Goal: Navigation & Orientation: Find specific page/section

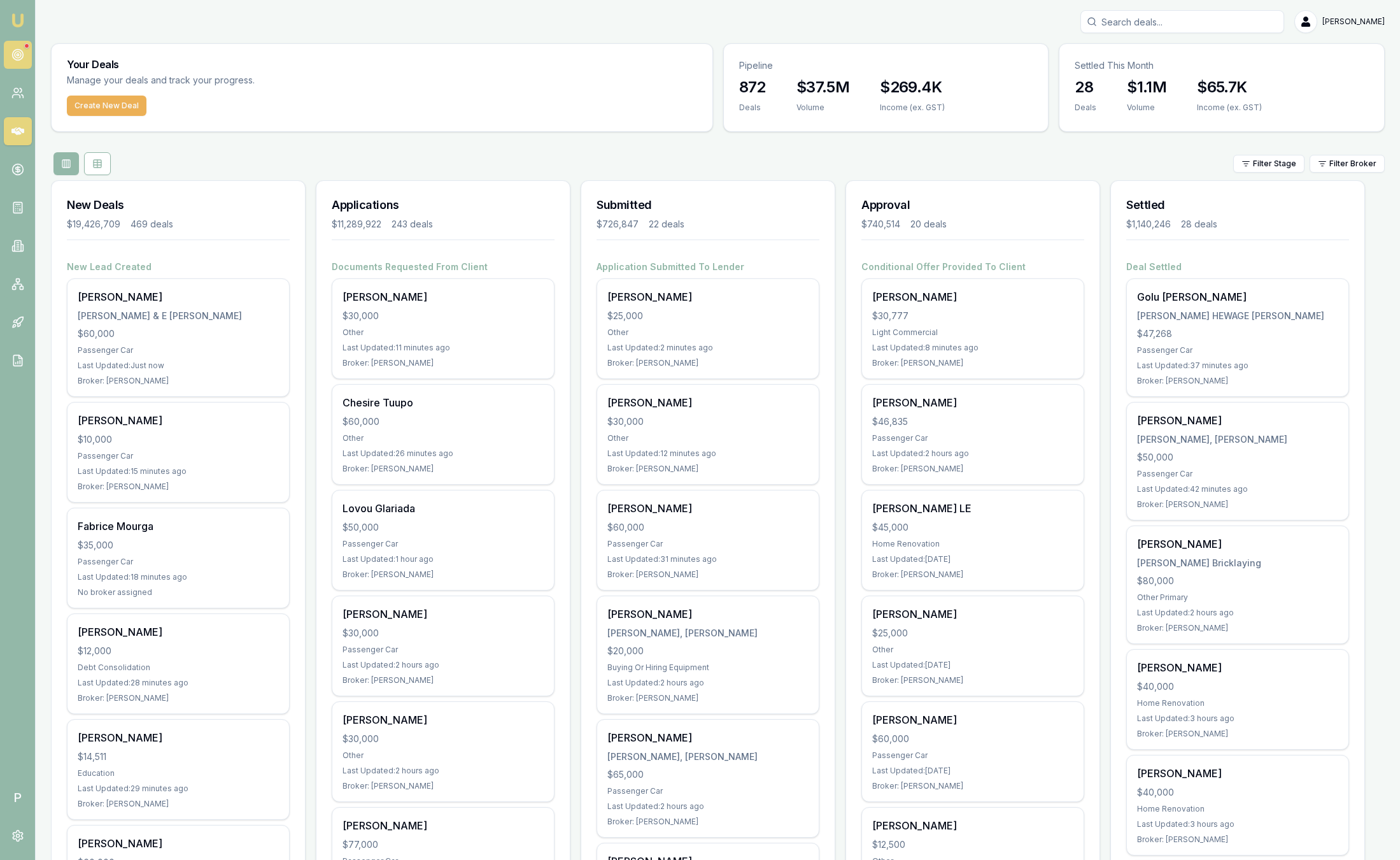
click at [22, 60] on icon at bounding box center [18, 55] width 13 height 13
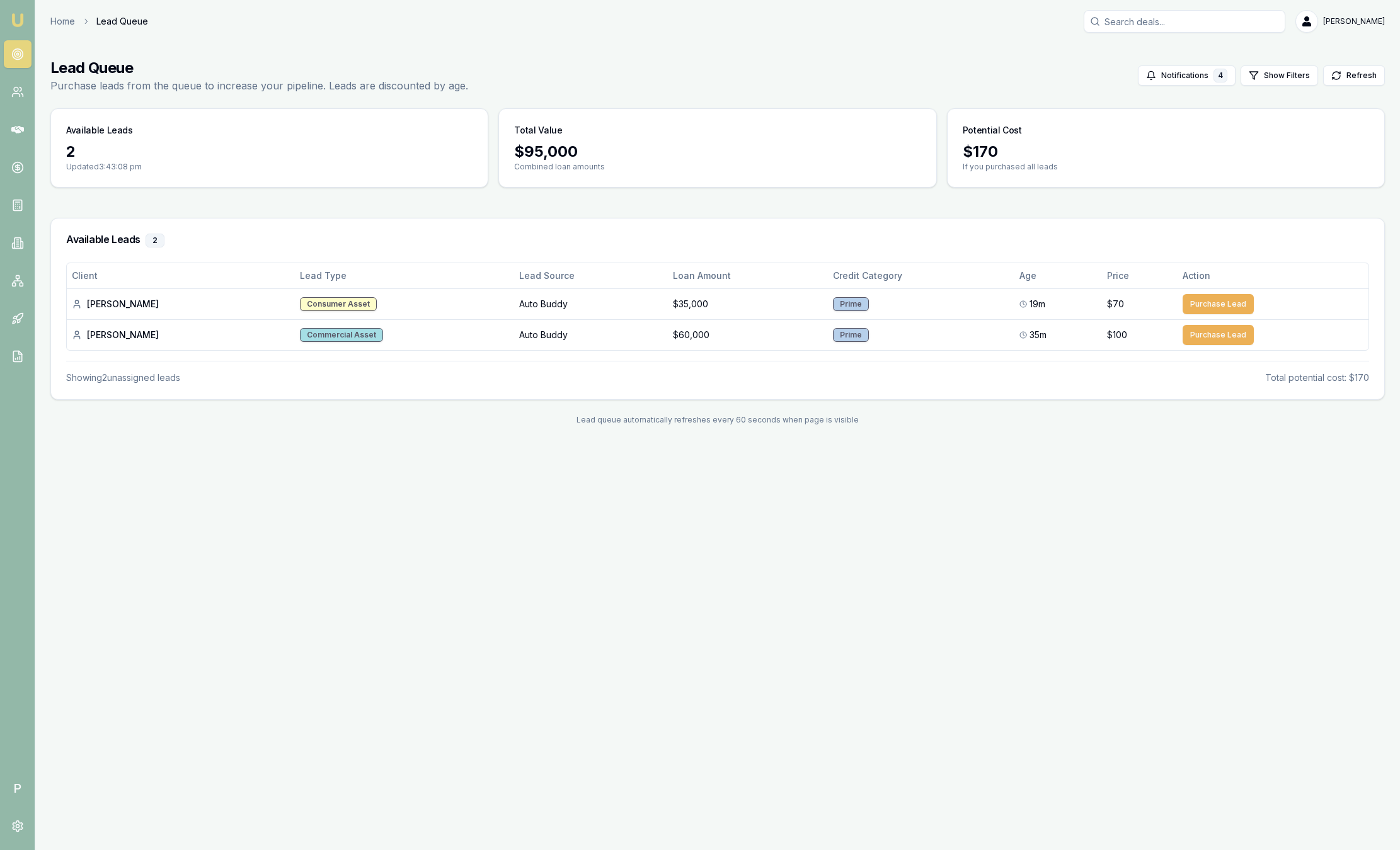
click at [23, 19] on img at bounding box center [17, 19] width 15 height 15
